Goal: Task Accomplishment & Management: Manage account settings

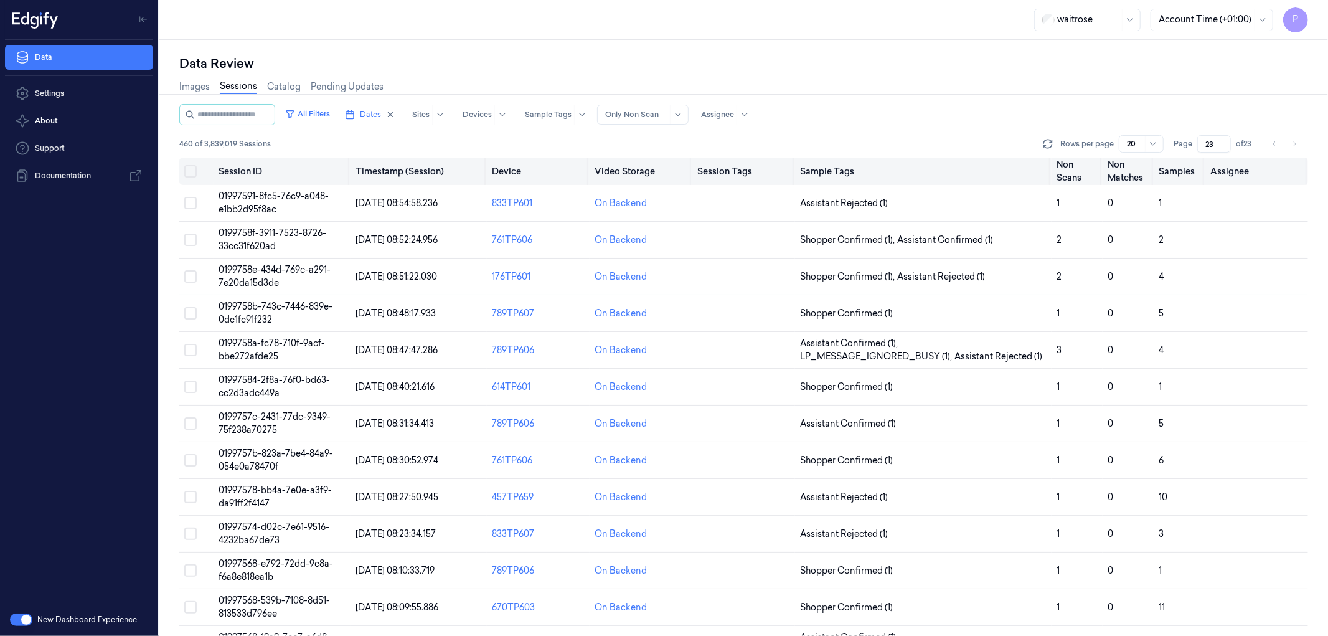
click at [190, 171] on button "Select all" at bounding box center [190, 171] width 12 height 12
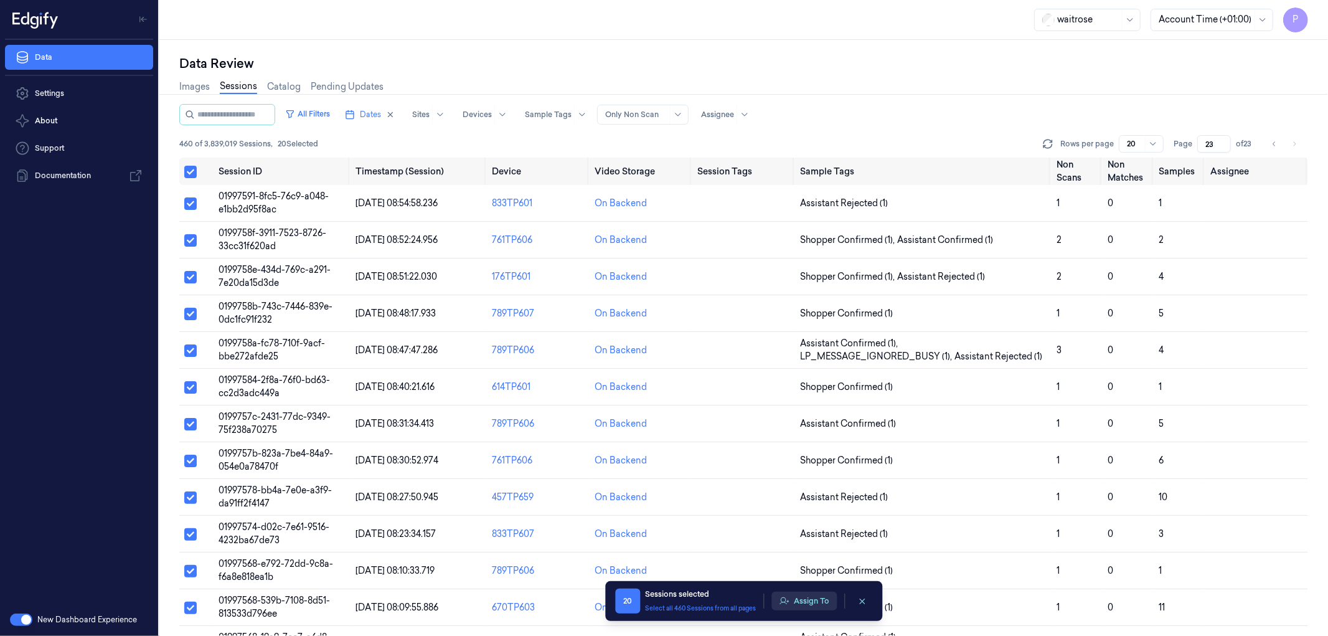
click at [807, 605] on button "Assign To" at bounding box center [804, 601] width 65 height 19
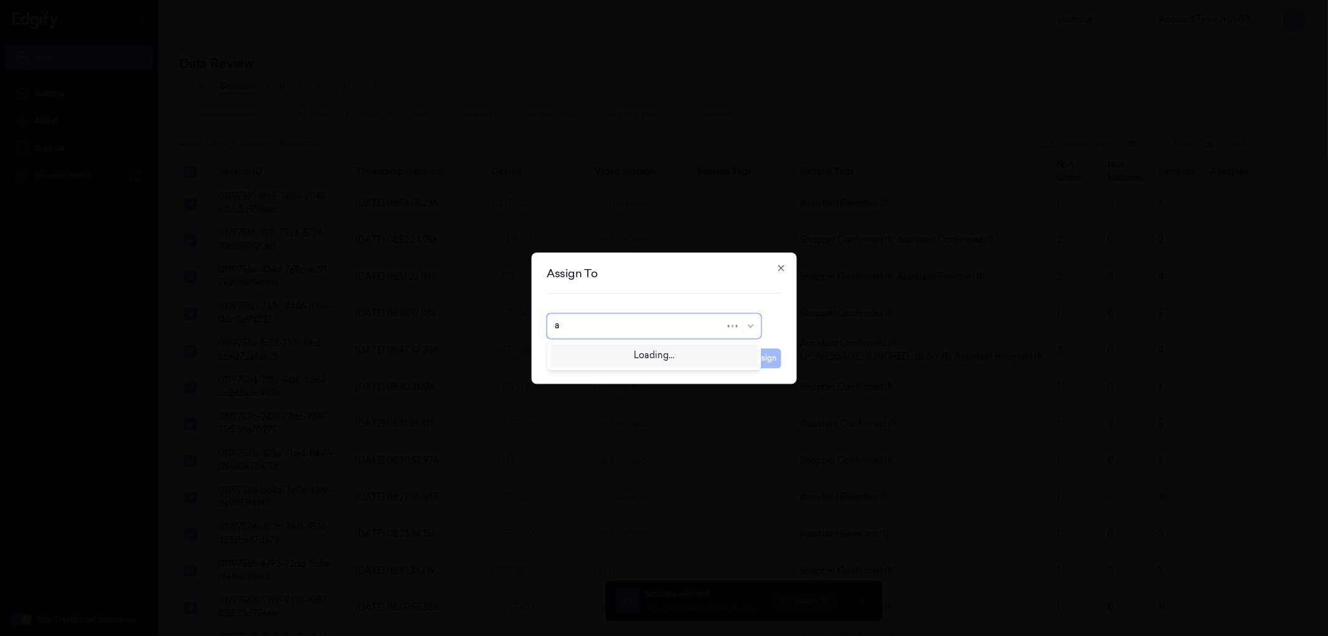
type input "an"
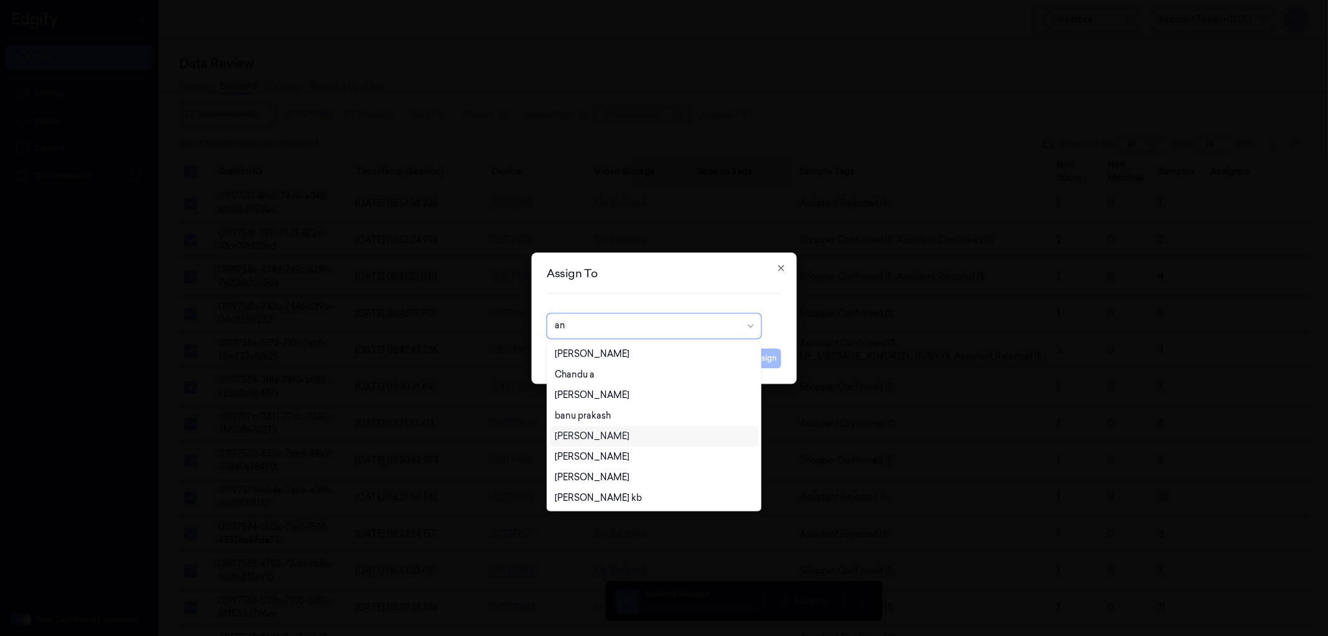
click at [608, 435] on div "[PERSON_NAME]" at bounding box center [654, 436] width 198 height 13
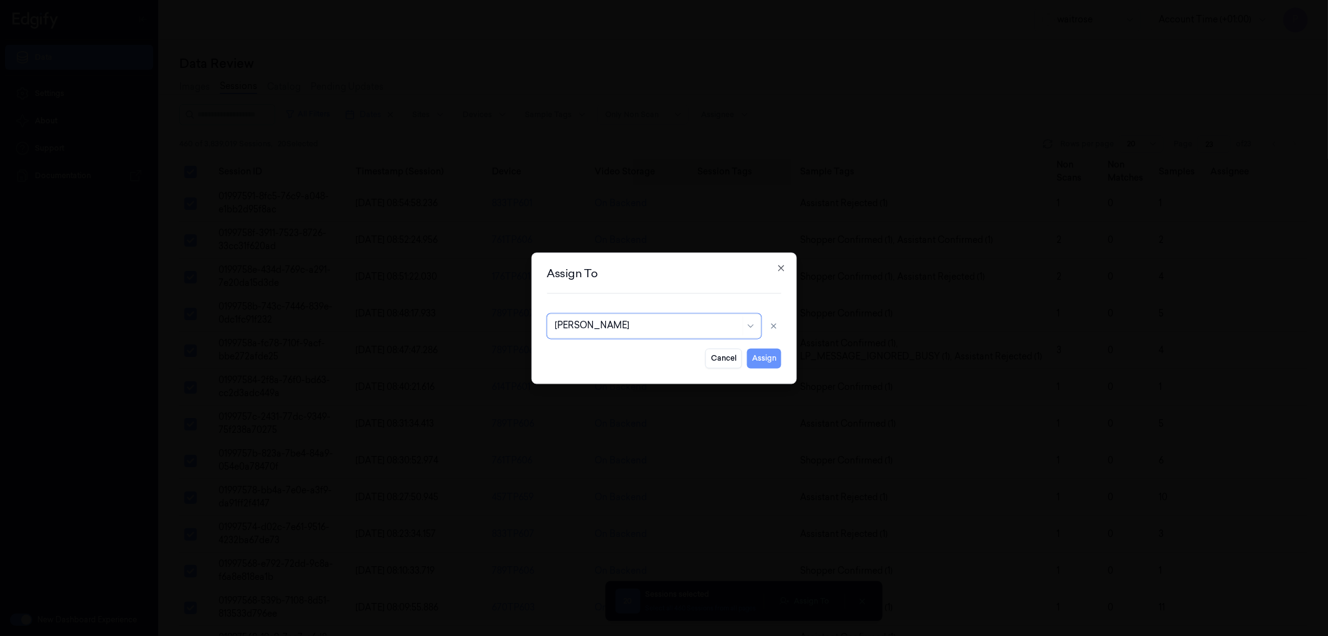
click at [776, 360] on button "Assign" at bounding box center [764, 358] width 34 height 20
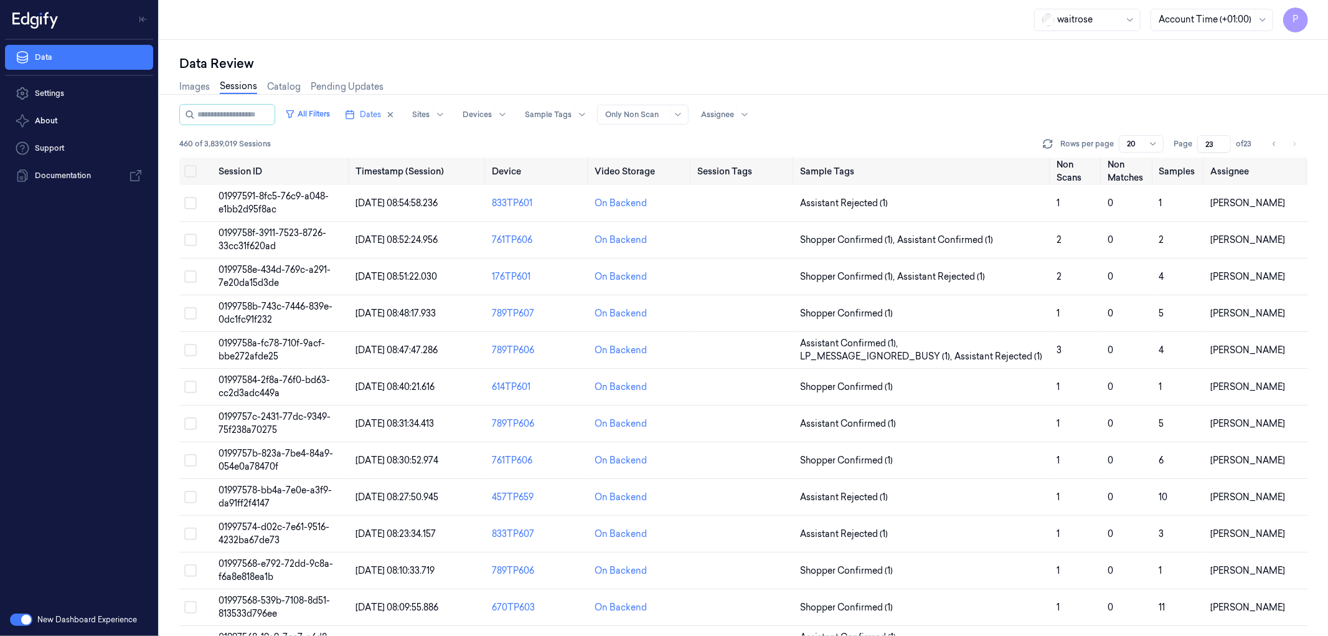
drag, startPoint x: 1217, startPoint y: 141, endPoint x: 1204, endPoint y: 141, distance: 13.1
click at [1204, 141] on input "23" at bounding box center [1215, 143] width 34 height 17
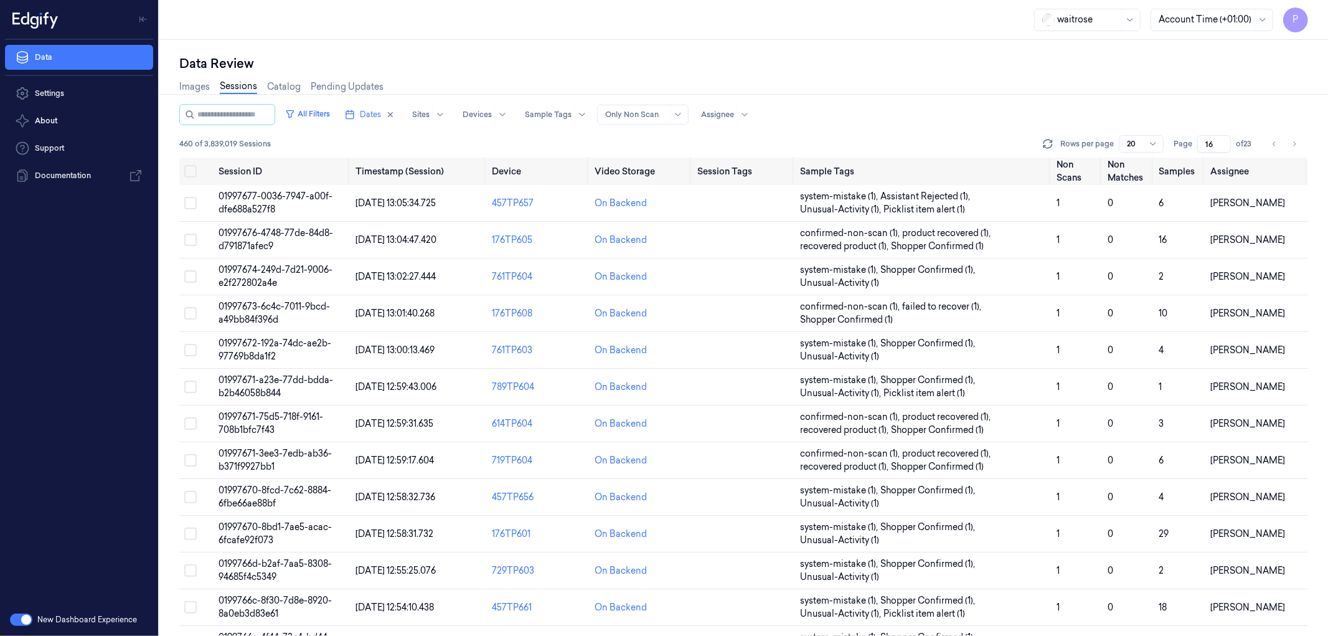
click at [1192, 95] on div "Images Sessions Catalog Pending Updates" at bounding box center [743, 88] width 1129 height 32
click at [1274, 140] on icon "Go to previous page" at bounding box center [1274, 144] width 7 height 10
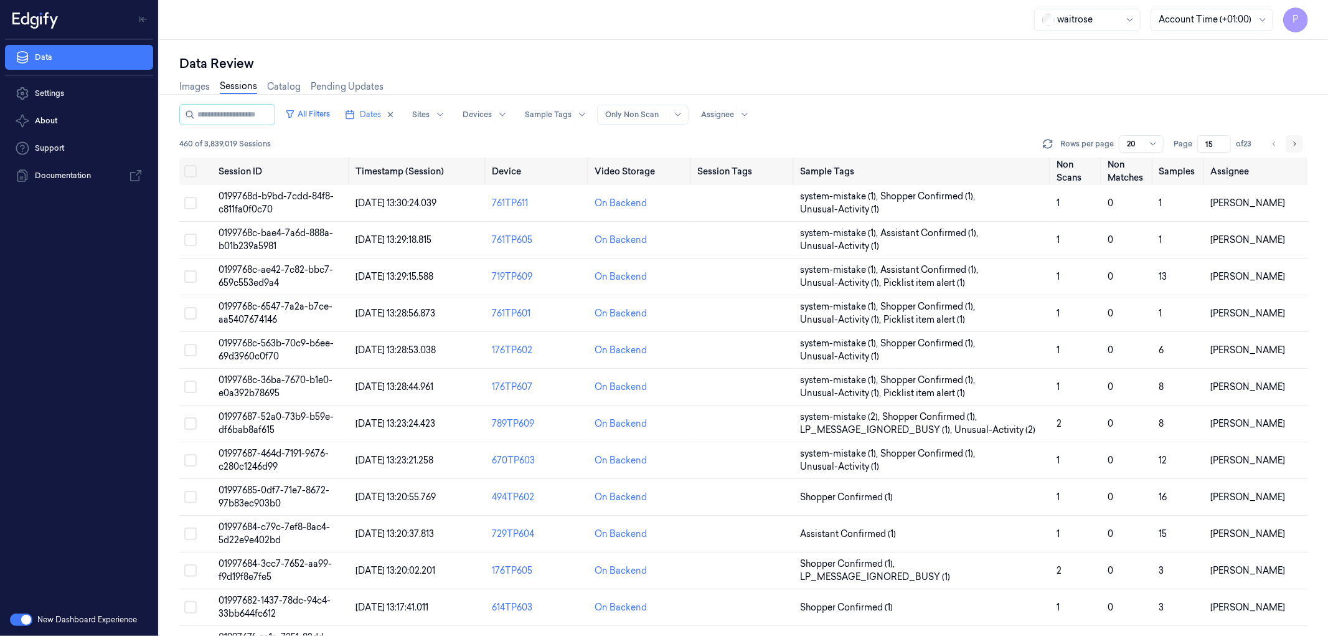
click at [1293, 140] on icon "Go to next page" at bounding box center [1294, 144] width 7 height 10
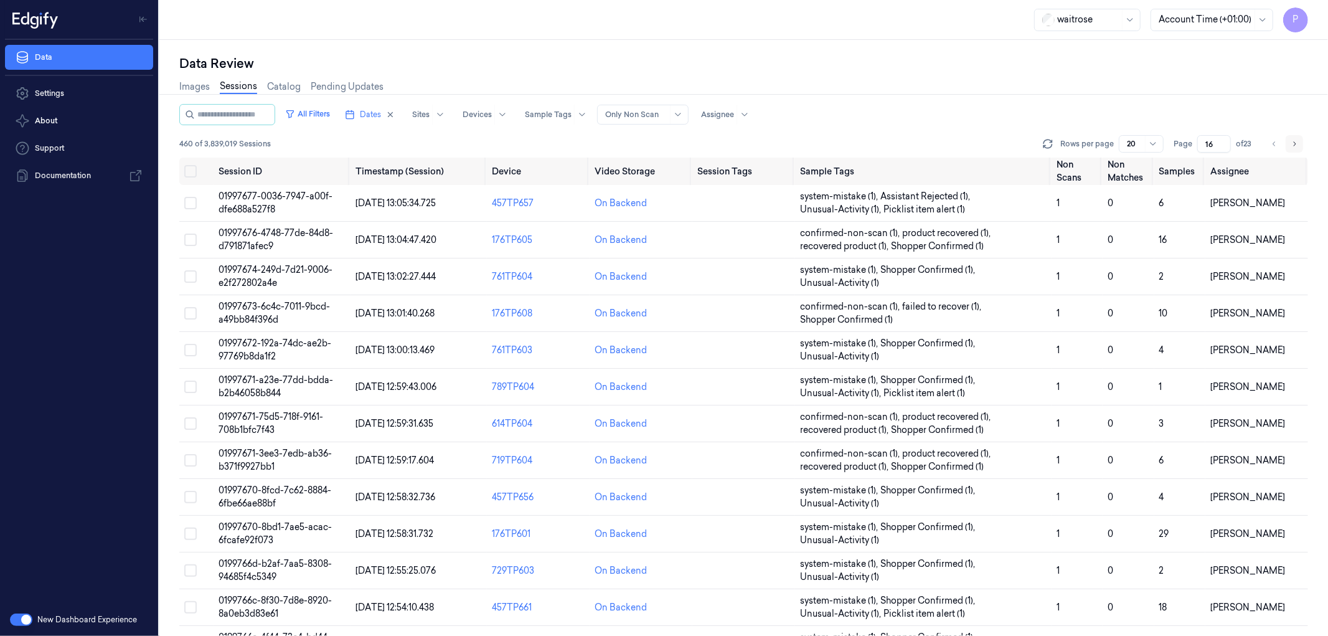
click at [1296, 145] on icon "Go to next page" at bounding box center [1294, 144] width 7 height 10
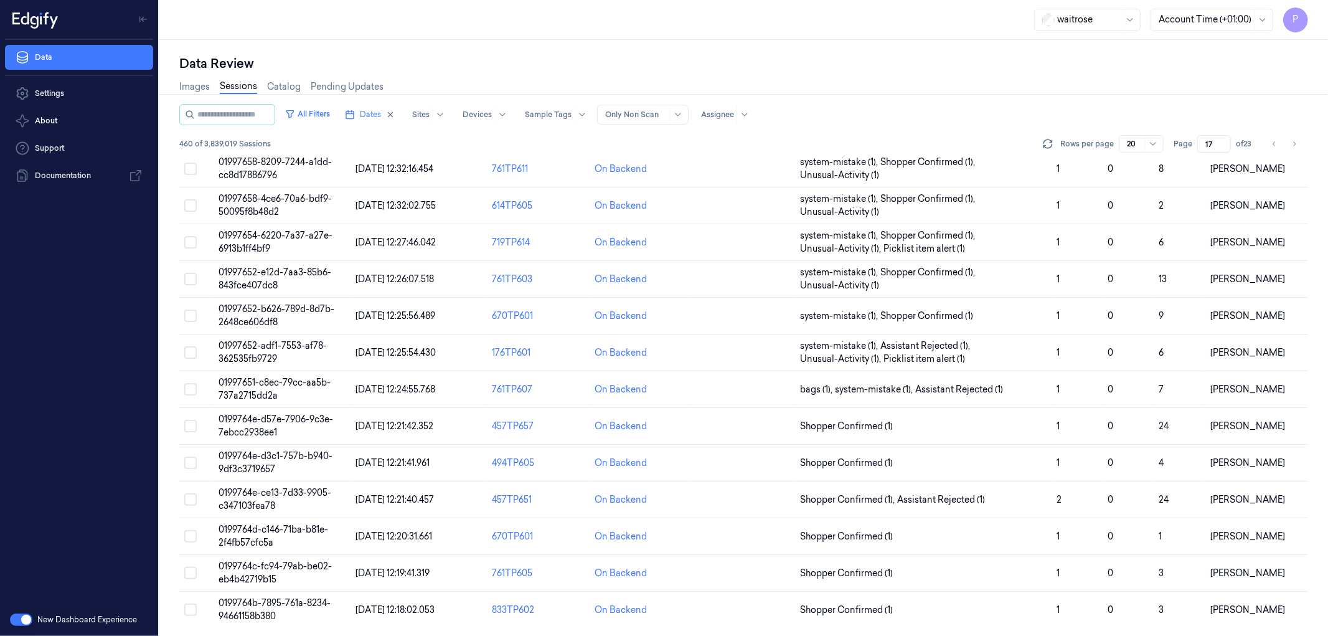
scroll to position [293, 0]
click at [1295, 139] on icon "Go to next page" at bounding box center [1294, 144] width 7 height 10
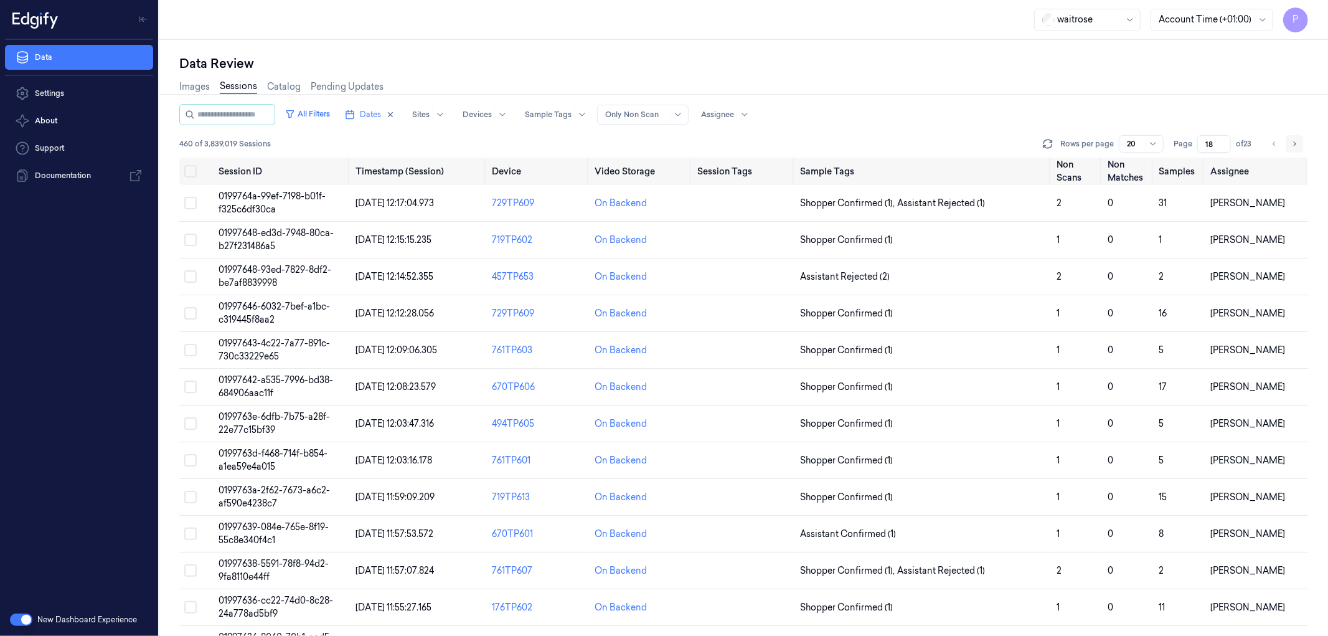
click at [1295, 139] on icon "Go to next page" at bounding box center [1294, 144] width 7 height 10
click at [1295, 146] on icon "Go to next page" at bounding box center [1294, 144] width 7 height 10
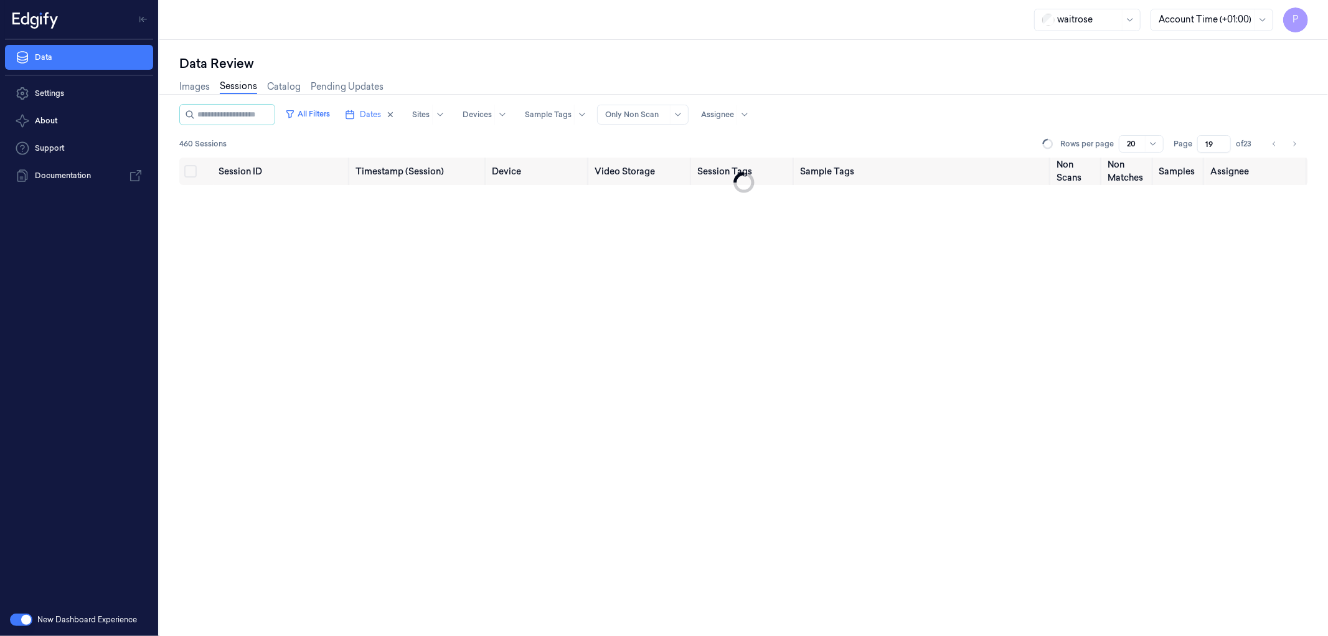
type input "20"
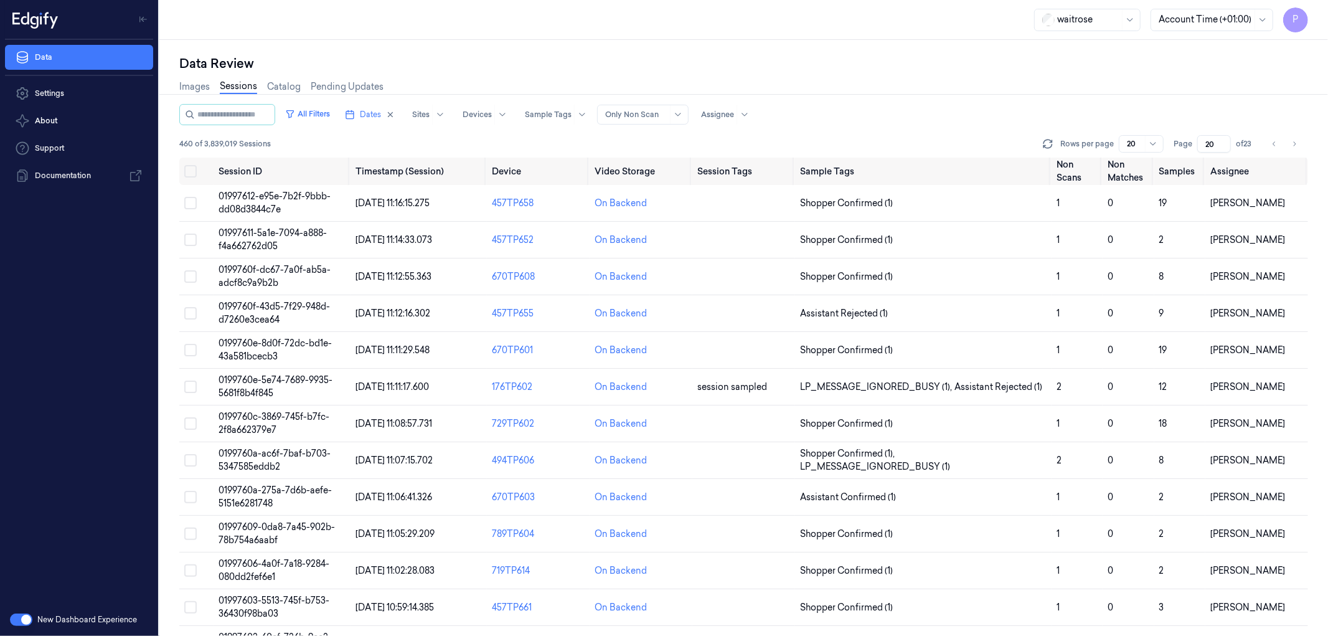
click at [970, 62] on div "Data Review" at bounding box center [743, 63] width 1129 height 17
